Goal: Task Accomplishment & Management: Manage account settings

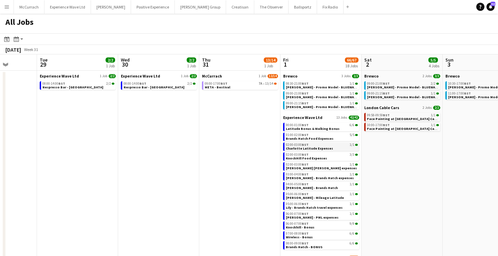
scroll to position [84, 0]
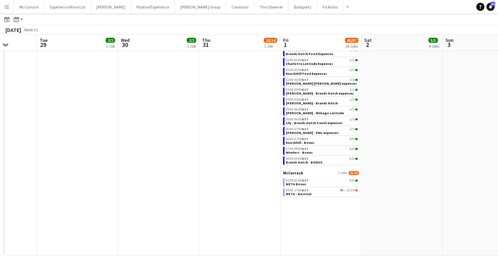
click at [144, 149] on app-date-cell "Experience Wave Ltd 1 Job [DATE] 08:00-14:00 BST 2/2 Nespresso Bar - [GEOGRAPHI…" at bounding box center [158, 121] width 81 height 270
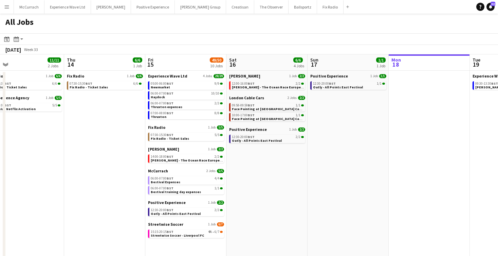
scroll to position [0, 181]
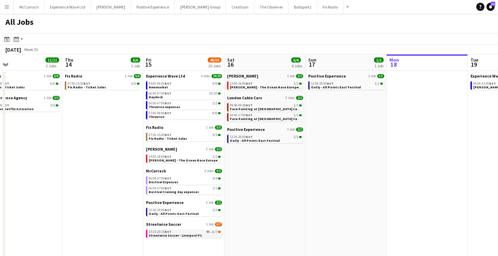
click at [199, 234] on link "15:15-20:15 BST 4A • 6/7 Streetwise Soccer - Liverpool FC" at bounding box center [185, 233] width 72 height 8
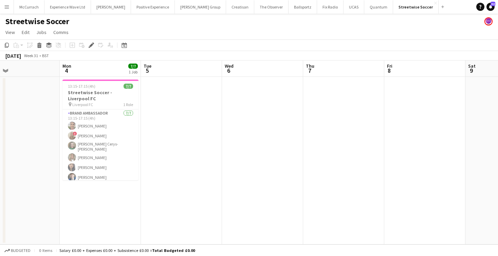
scroll to position [0, 189]
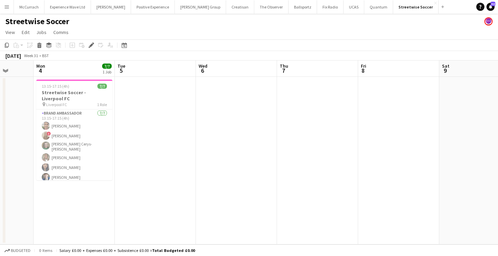
click at [152, 123] on app-date-cell at bounding box center [155, 160] width 81 height 167
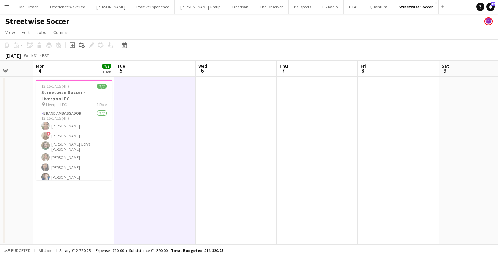
click at [152, 123] on app-date-cell at bounding box center [154, 160] width 81 height 167
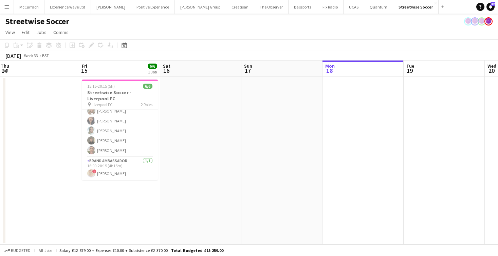
scroll to position [15, 0]
